Goal: Transaction & Acquisition: Purchase product/service

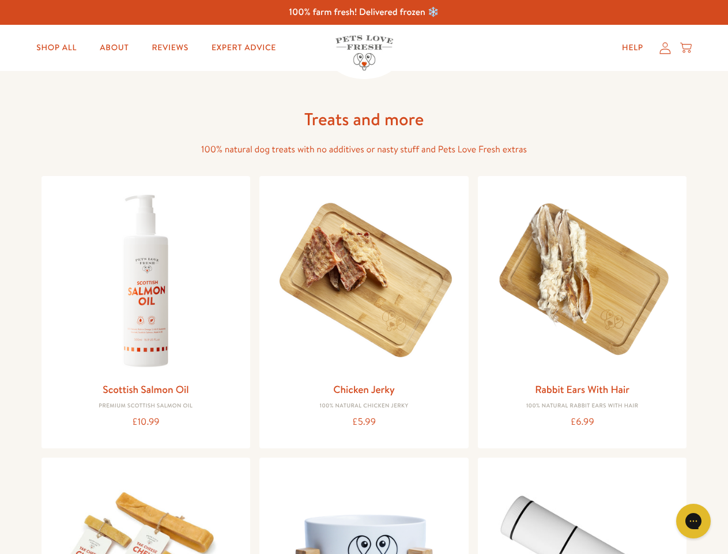
click at [694, 521] on icon "Gorgias live chat" at bounding box center [693, 520] width 11 height 11
